Goal: Register for event/course

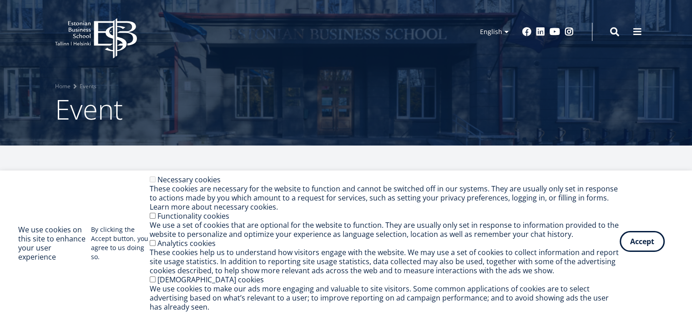
click at [638, 244] on button "Accept" at bounding box center [642, 241] width 45 height 21
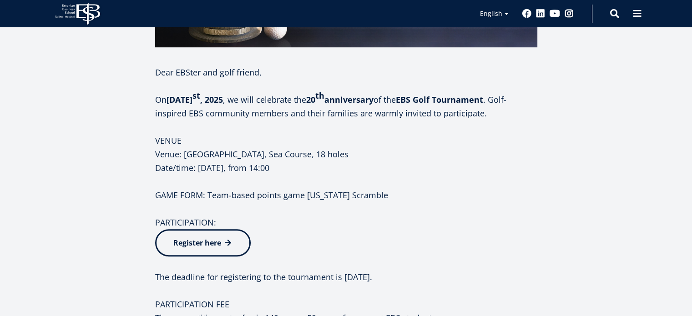
scroll to position [501, 0]
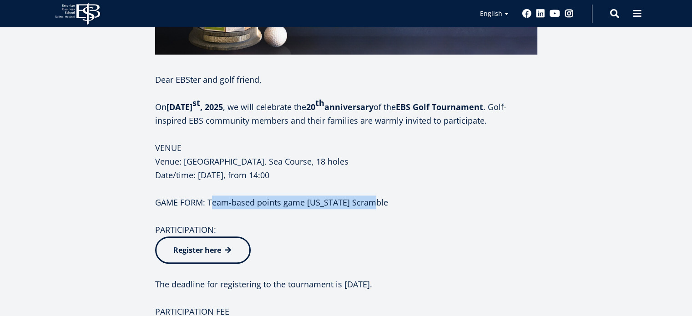
drag, startPoint x: 211, startPoint y: 200, endPoint x: 372, endPoint y: 208, distance: 161.4
click at [372, 208] on p "GAME FORM: Team-based points game [US_STATE] Scramble" at bounding box center [346, 203] width 382 height 14
click at [385, 208] on p "GAME FORM: Team-based points game [US_STATE] Scramble" at bounding box center [346, 203] width 382 height 14
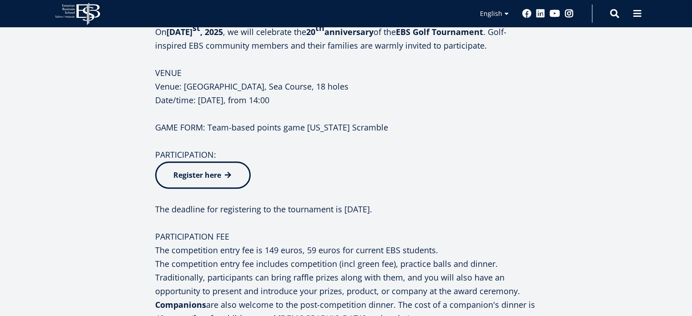
scroll to position [592, 0]
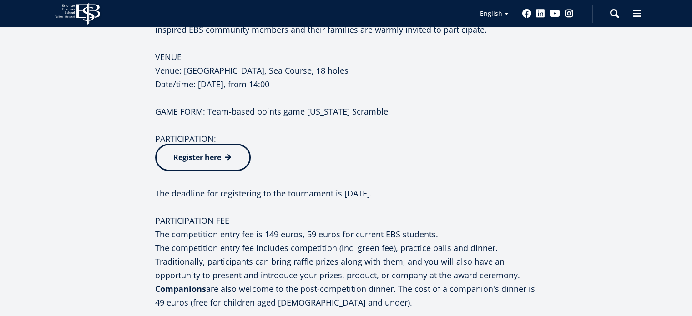
click at [228, 160] on span at bounding box center [228, 157] width 9 height 9
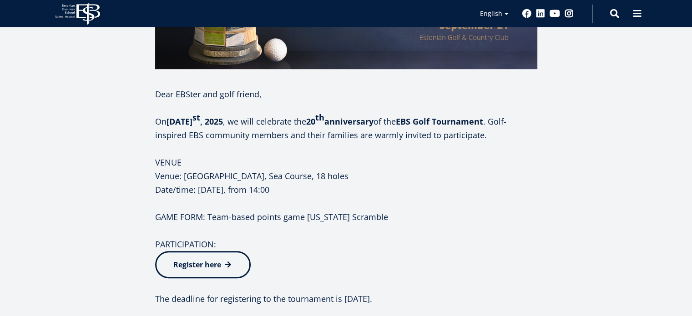
scroll to position [532, 0]
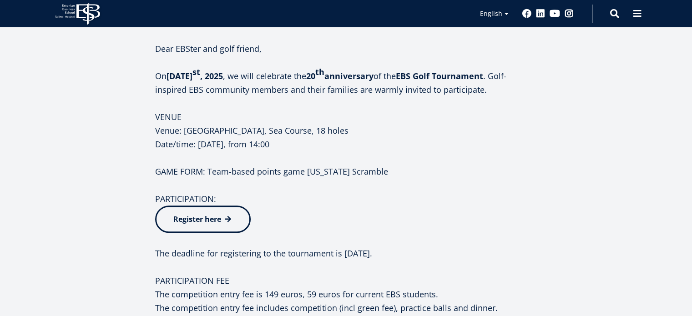
click at [517, 51] on p "Dear EBSter and golf friend," at bounding box center [346, 49] width 382 height 14
